Goal: Navigation & Orientation: Find specific page/section

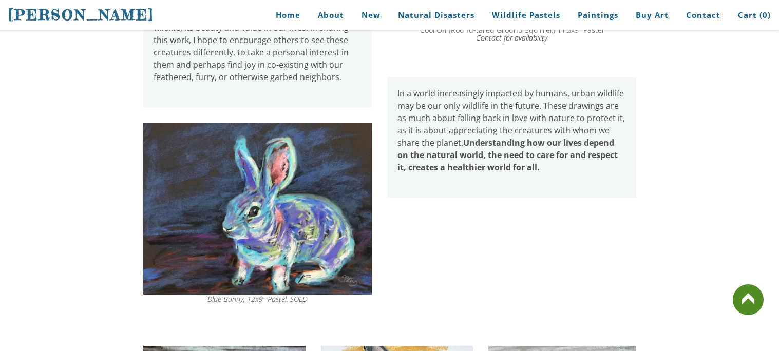
scroll to position [843, 0]
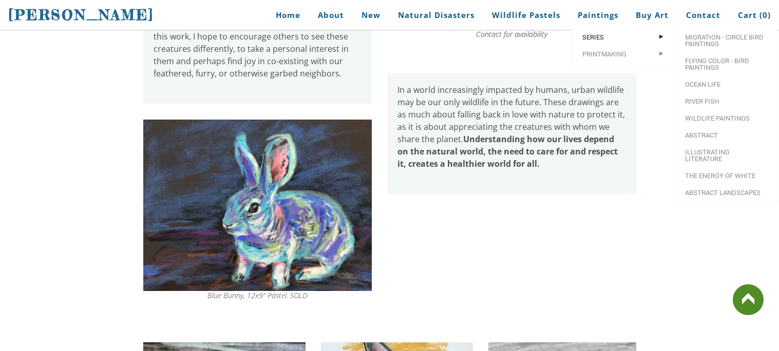
click at [604, 39] on span "Series" at bounding box center [624, 37] width 82 height 7
click at [712, 105] on span "River Fish" at bounding box center [726, 101] width 82 height 7
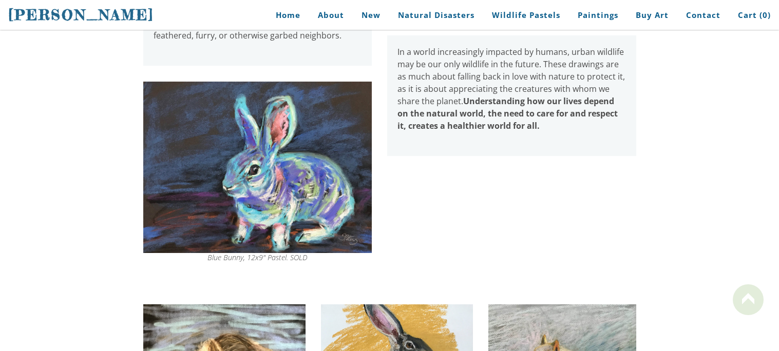
scroll to position [843, 0]
